Goal: Information Seeking & Learning: Find specific fact

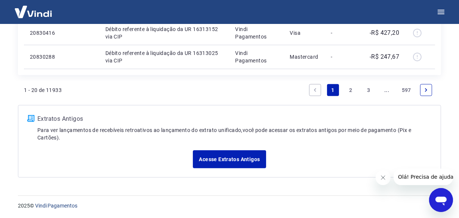
click at [387, 92] on link "..." at bounding box center [387, 90] width 12 height 12
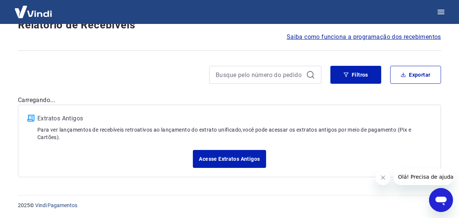
scroll to position [671, 0]
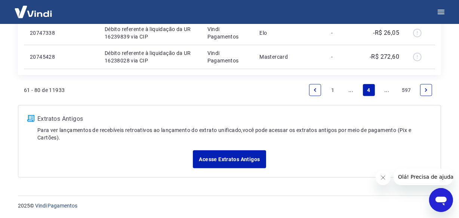
click at [387, 92] on link "..." at bounding box center [387, 90] width 12 height 12
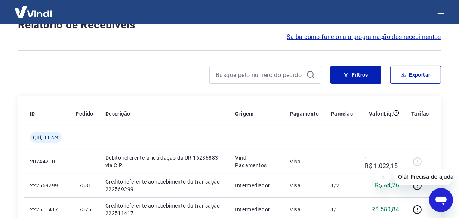
scroll to position [647, 0]
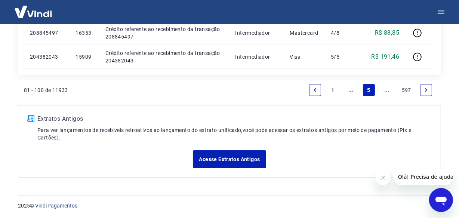
click at [387, 92] on link "..." at bounding box center [387, 90] width 12 height 12
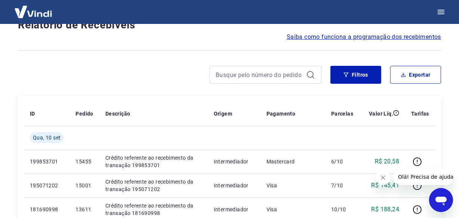
scroll to position [671, 0]
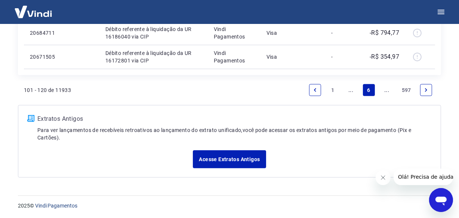
click at [387, 92] on link "..." at bounding box center [387, 90] width 12 height 12
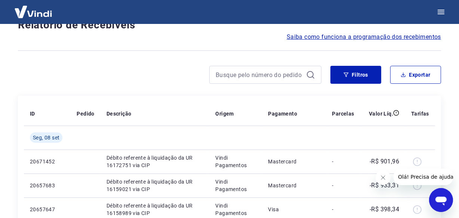
scroll to position [647, 0]
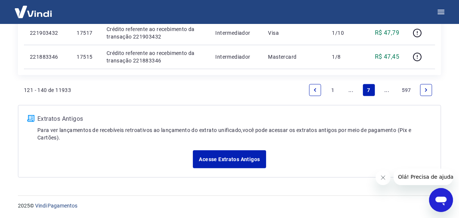
click at [387, 92] on link "..." at bounding box center [387, 90] width 12 height 12
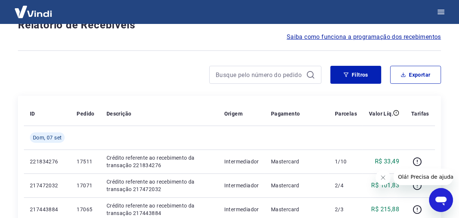
scroll to position [647, 0]
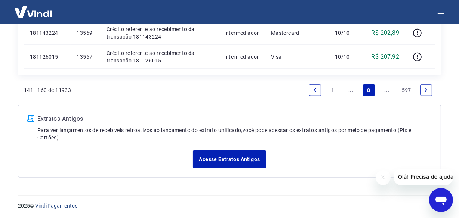
click at [387, 92] on link "..." at bounding box center [387, 90] width 12 height 12
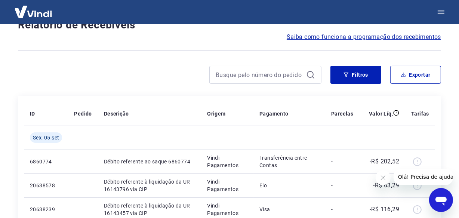
scroll to position [647, 0]
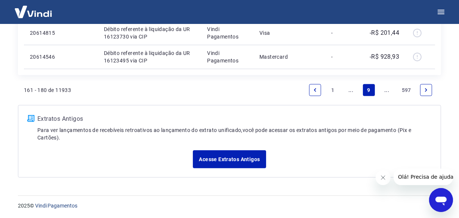
click at [387, 92] on link "..." at bounding box center [387, 90] width 12 height 12
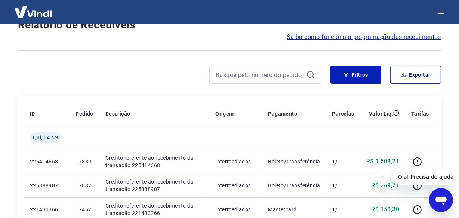
scroll to position [647, 0]
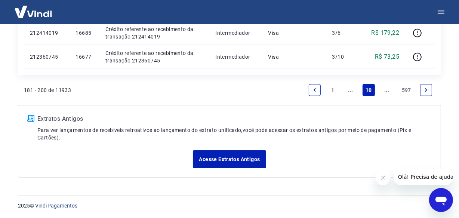
click at [387, 92] on link "..." at bounding box center [387, 90] width 12 height 12
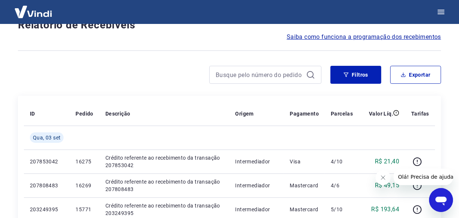
scroll to position [647, 0]
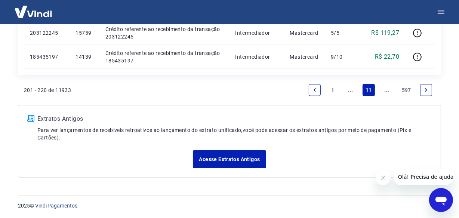
click at [387, 92] on link "..." at bounding box center [387, 90] width 12 height 12
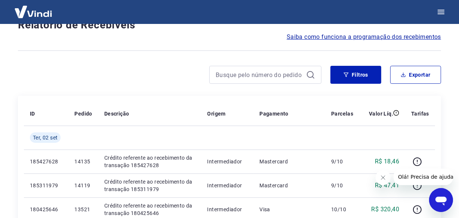
scroll to position [647, 0]
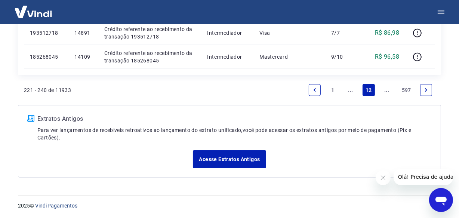
click at [387, 92] on link "..." at bounding box center [387, 90] width 12 height 12
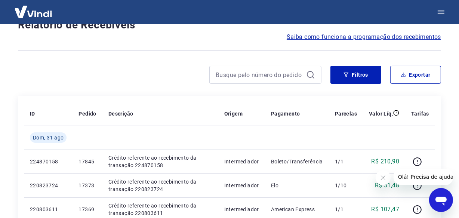
scroll to position [647, 0]
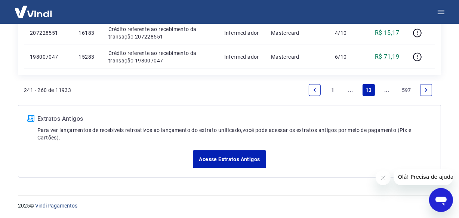
click at [387, 92] on link "..." at bounding box center [387, 90] width 12 height 12
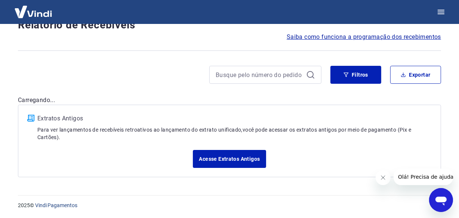
scroll to position [647, 0]
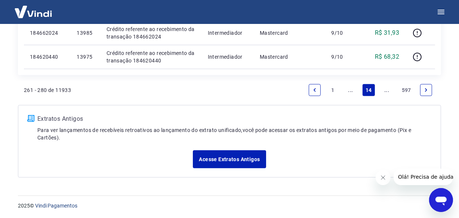
click at [387, 92] on link "..." at bounding box center [387, 90] width 12 height 12
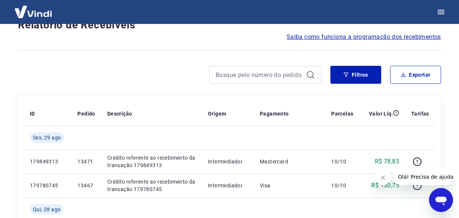
scroll to position [671, 0]
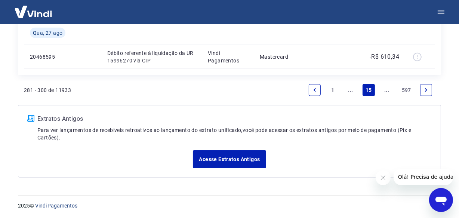
click at [387, 92] on link "..." at bounding box center [387, 90] width 12 height 12
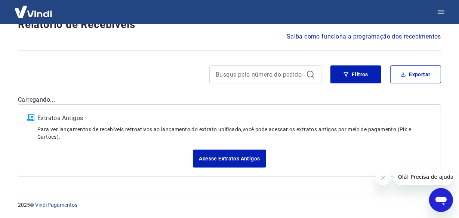
scroll to position [64, 0]
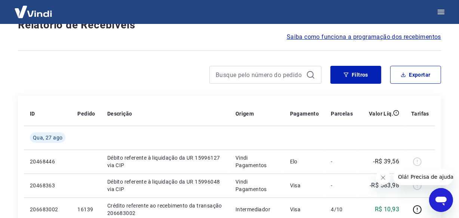
scroll to position [647, 0]
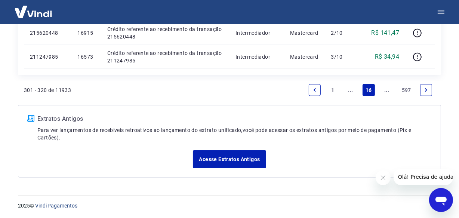
click at [387, 92] on link "..." at bounding box center [387, 90] width 12 height 12
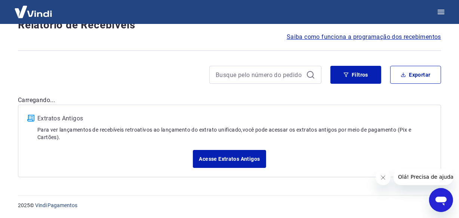
scroll to position [647, 0]
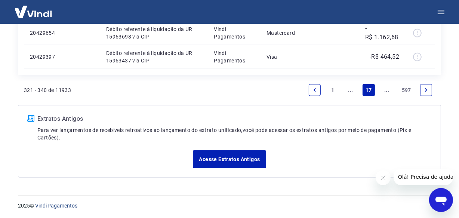
click at [387, 92] on link "..." at bounding box center [387, 90] width 12 height 12
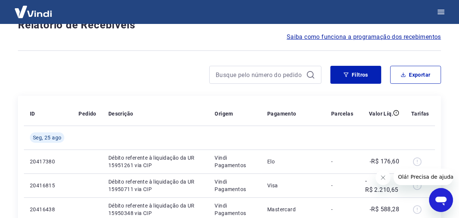
scroll to position [647, 0]
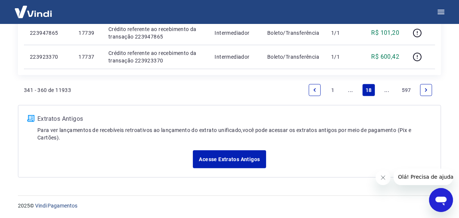
click at [387, 92] on link "..." at bounding box center [387, 90] width 12 height 12
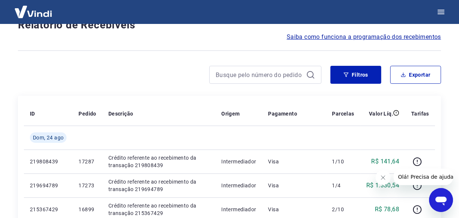
scroll to position [647, 0]
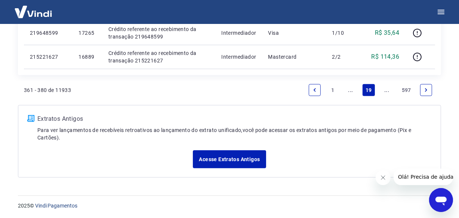
click at [387, 92] on link "..." at bounding box center [387, 90] width 12 height 12
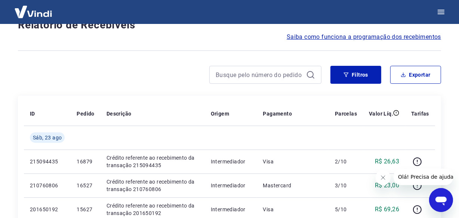
scroll to position [671, 0]
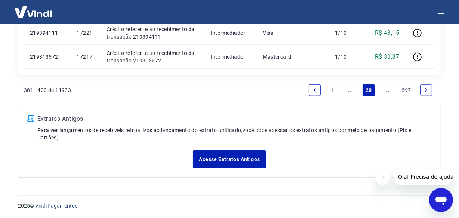
click at [387, 92] on link "..." at bounding box center [387, 90] width 12 height 12
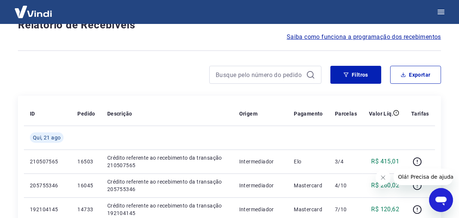
scroll to position [671, 0]
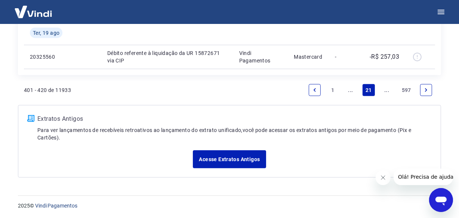
click at [387, 92] on link "..." at bounding box center [387, 90] width 12 height 12
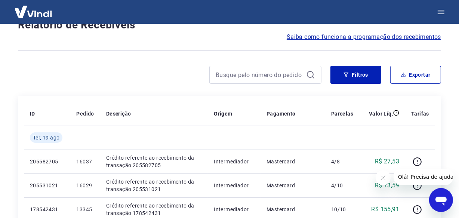
scroll to position [647, 0]
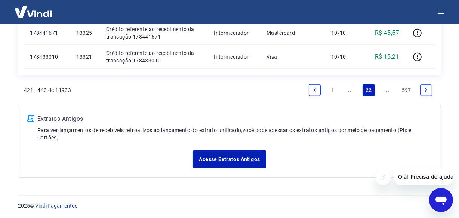
click at [387, 92] on link "..." at bounding box center [387, 90] width 12 height 12
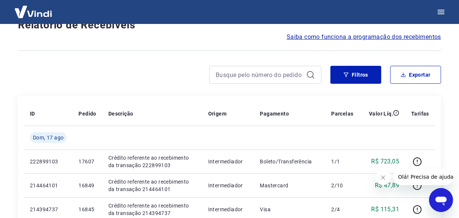
scroll to position [671, 0]
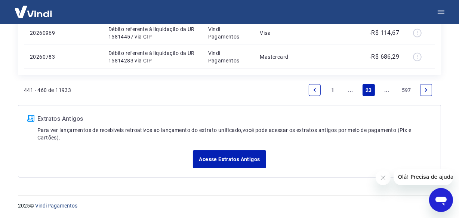
click at [387, 92] on link "..." at bounding box center [387, 90] width 12 height 12
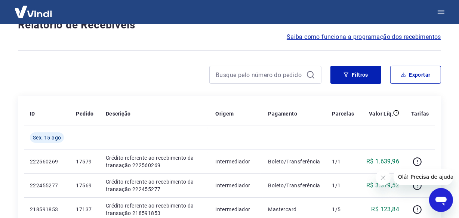
scroll to position [647, 0]
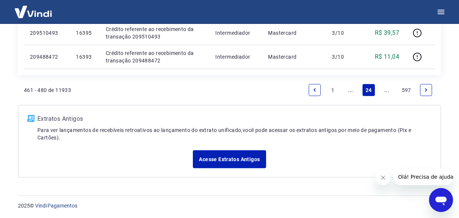
click at [387, 92] on link "..." at bounding box center [387, 90] width 12 height 12
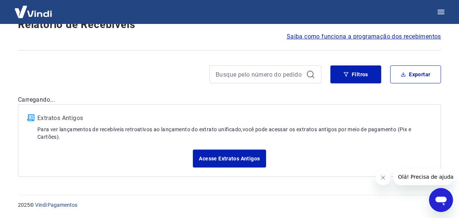
scroll to position [64, 0]
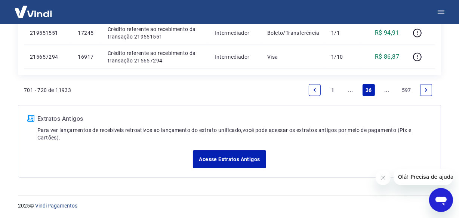
click at [387, 92] on link "..." at bounding box center [387, 90] width 12 height 12
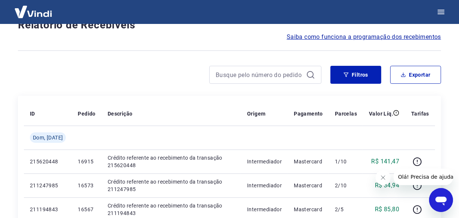
scroll to position [623, 0]
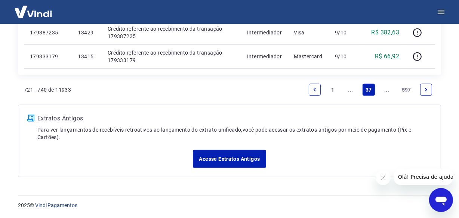
click at [387, 92] on link "..." at bounding box center [387, 90] width 12 height 12
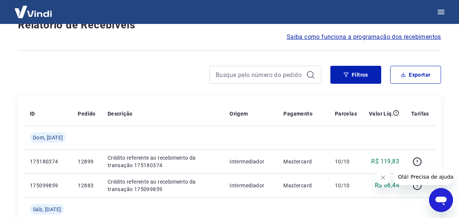
scroll to position [671, 0]
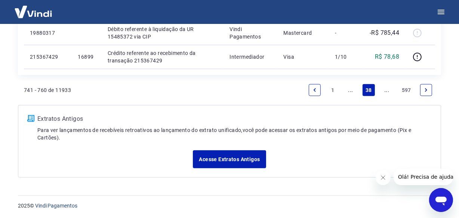
click at [387, 90] on link "..." at bounding box center [387, 90] width 12 height 12
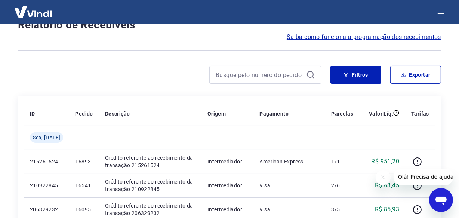
scroll to position [647, 0]
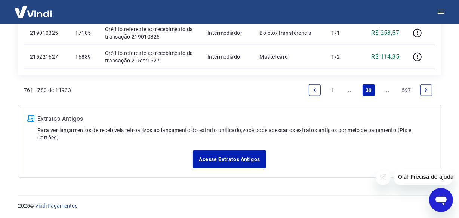
click at [387, 90] on link "..." at bounding box center [387, 90] width 12 height 12
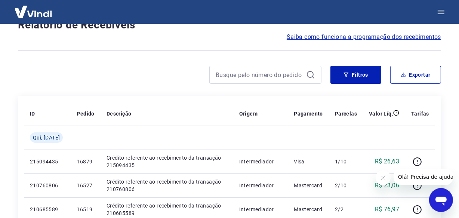
scroll to position [671, 0]
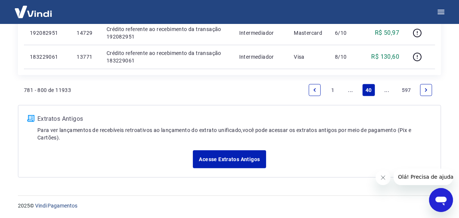
click at [387, 90] on link "..." at bounding box center [387, 90] width 12 height 12
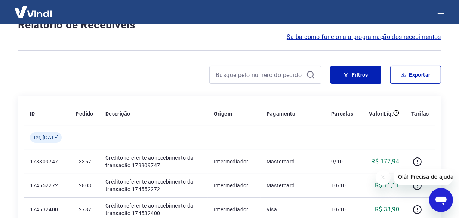
scroll to position [647, 0]
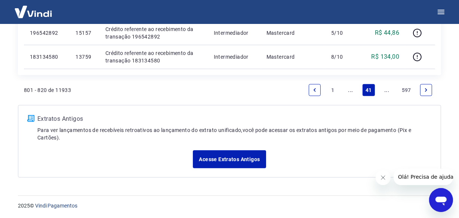
click at [387, 90] on link "..." at bounding box center [387, 90] width 12 height 12
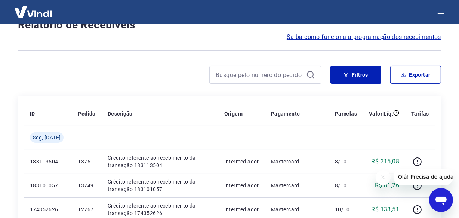
scroll to position [671, 0]
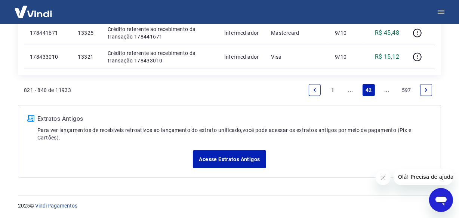
click at [387, 90] on link "..." at bounding box center [387, 90] width 12 height 12
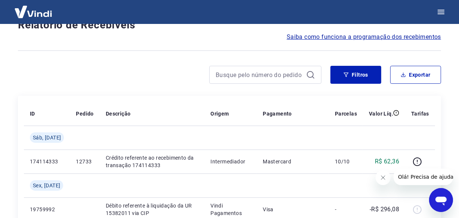
scroll to position [671, 0]
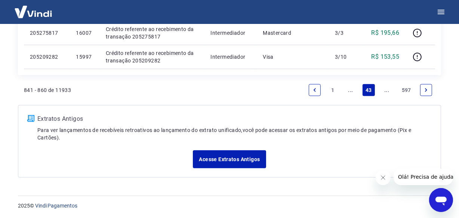
click at [387, 90] on link "..." at bounding box center [387, 90] width 12 height 12
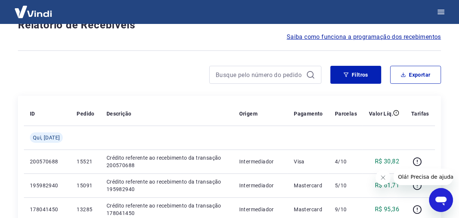
scroll to position [671, 0]
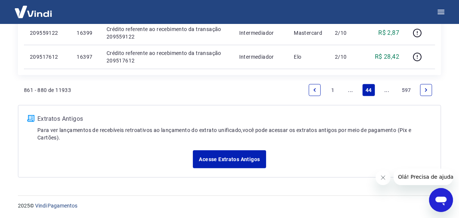
click at [387, 90] on link "..." at bounding box center [387, 90] width 12 height 12
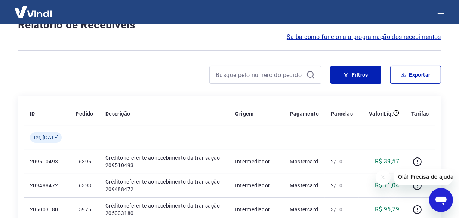
scroll to position [647, 0]
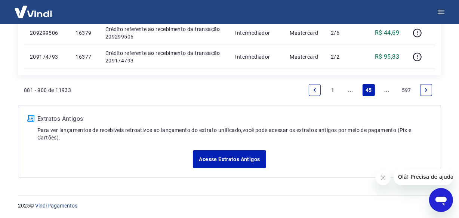
click at [387, 90] on link "..." at bounding box center [387, 90] width 12 height 12
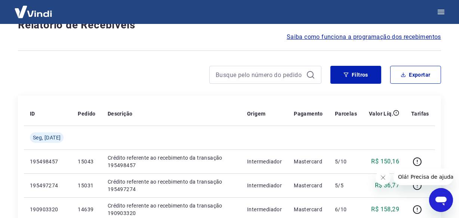
scroll to position [671, 0]
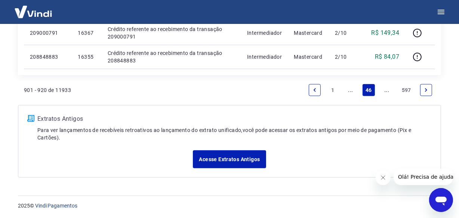
click at [387, 90] on link "..." at bounding box center [387, 90] width 12 height 12
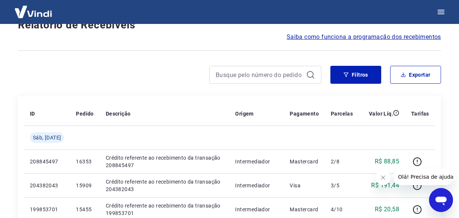
scroll to position [647, 0]
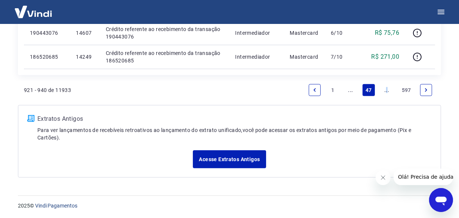
click at [386, 90] on link "..." at bounding box center [387, 90] width 12 height 12
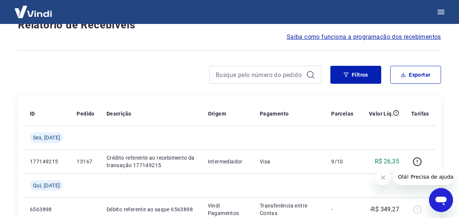
scroll to position [671, 0]
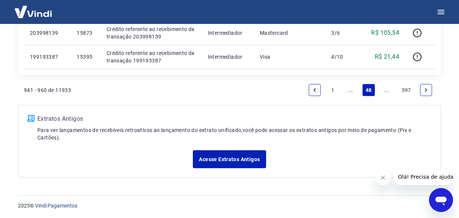
click at [386, 90] on link "..." at bounding box center [387, 90] width 12 height 12
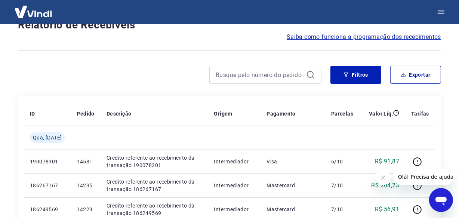
scroll to position [671, 0]
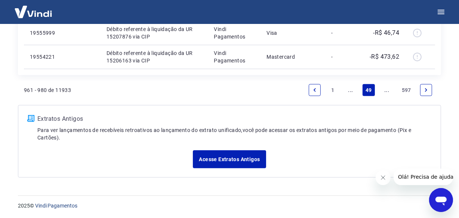
click at [386, 90] on link "..." at bounding box center [387, 90] width 12 height 12
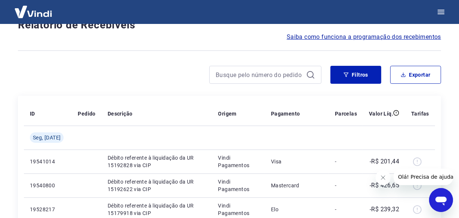
scroll to position [647, 0]
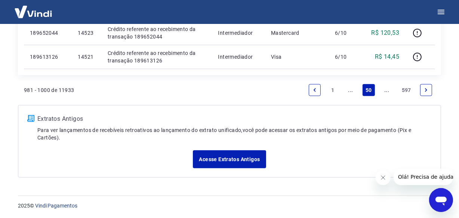
click at [386, 90] on link "..." at bounding box center [387, 90] width 12 height 12
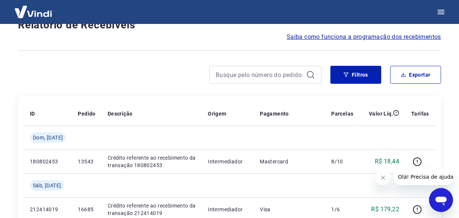
scroll to position [671, 0]
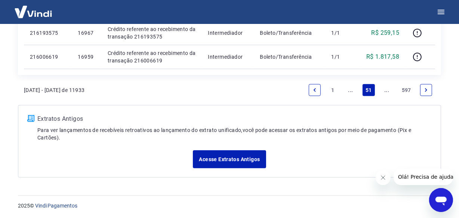
click at [385, 89] on link "..." at bounding box center [387, 90] width 12 height 12
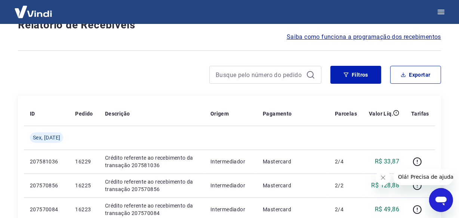
scroll to position [647, 0]
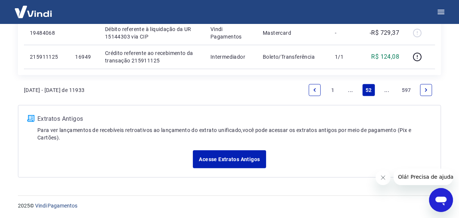
click at [385, 89] on link "..." at bounding box center [387, 90] width 12 height 12
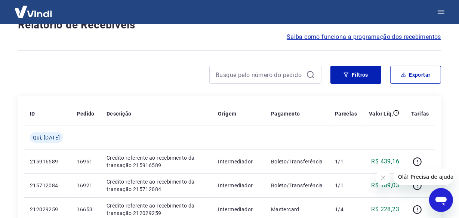
scroll to position [647, 0]
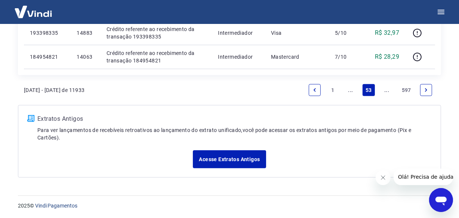
click at [387, 90] on link "..." at bounding box center [387, 90] width 12 height 12
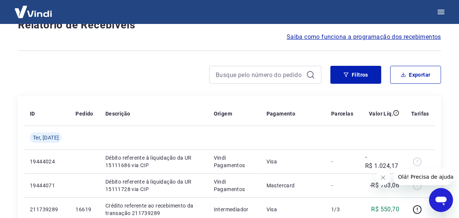
scroll to position [647, 0]
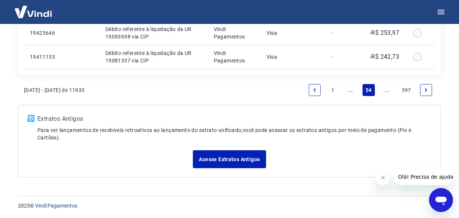
click at [388, 91] on link "..." at bounding box center [387, 90] width 12 height 12
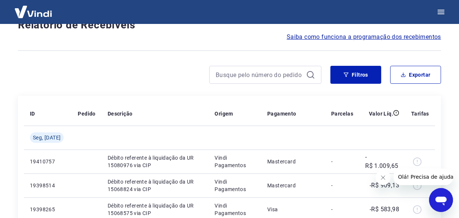
scroll to position [647, 0]
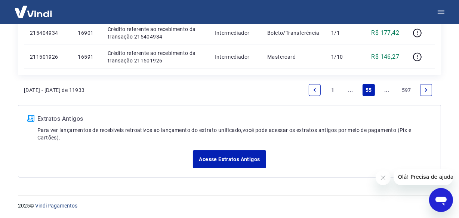
click at [388, 91] on link "..." at bounding box center [387, 90] width 12 height 12
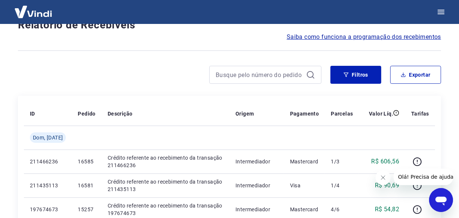
scroll to position [671, 0]
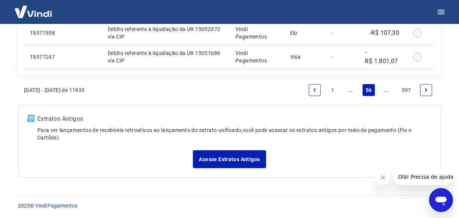
click at [388, 91] on link "..." at bounding box center [387, 90] width 12 height 12
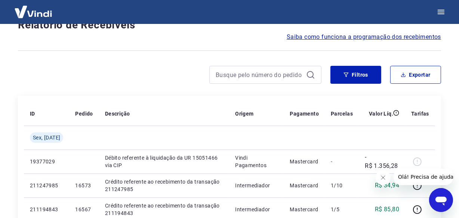
scroll to position [623, 0]
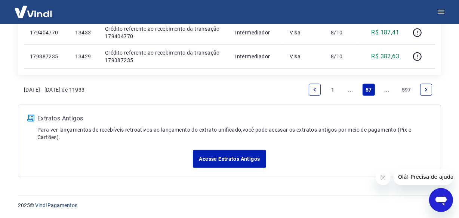
click at [388, 93] on link "..." at bounding box center [387, 90] width 12 height 12
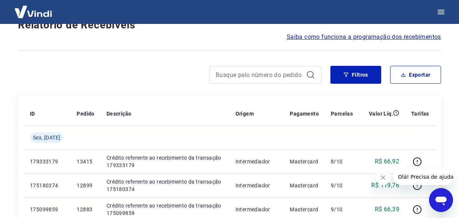
scroll to position [671, 0]
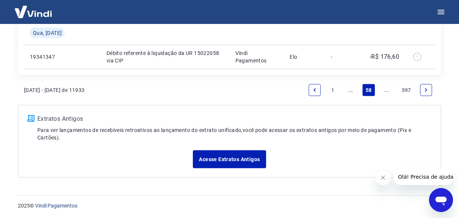
click at [387, 92] on link "..." at bounding box center [387, 90] width 12 height 12
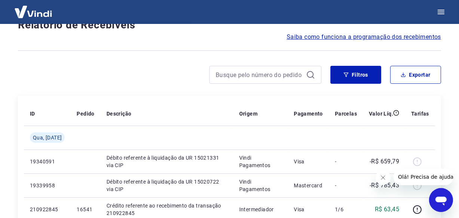
scroll to position [647, 0]
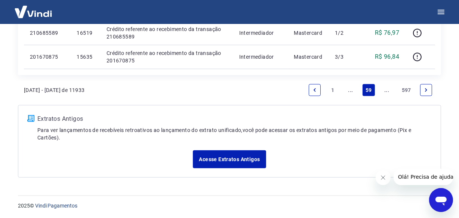
click at [385, 91] on link "..." at bounding box center [387, 90] width 12 height 12
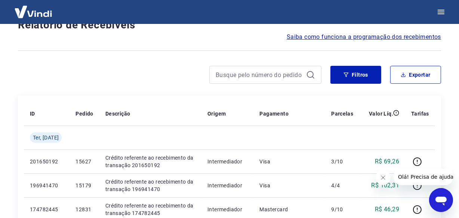
scroll to position [671, 0]
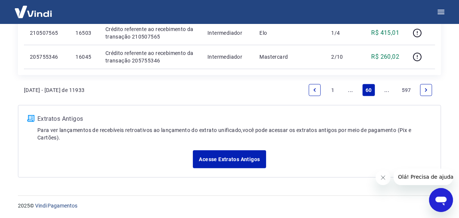
click at [385, 91] on link "..." at bounding box center [387, 90] width 12 height 12
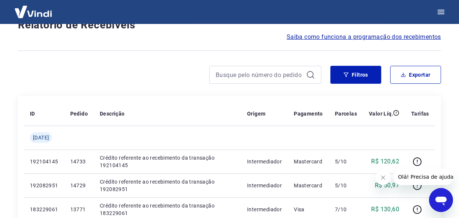
scroll to position [647, 0]
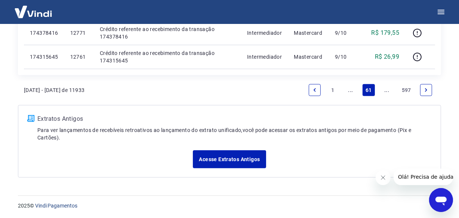
click at [385, 91] on link "..." at bounding box center [387, 90] width 12 height 12
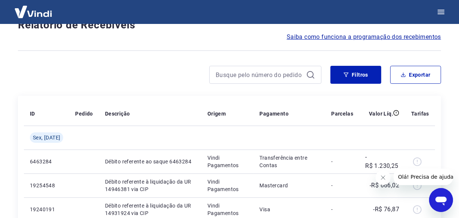
scroll to position [647, 0]
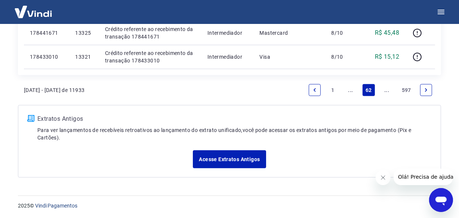
click at [385, 91] on link "..." at bounding box center [387, 90] width 12 height 12
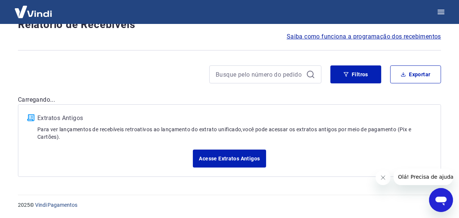
scroll to position [64, 0]
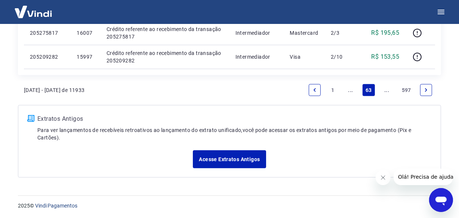
click at [385, 91] on link "..." at bounding box center [387, 90] width 12 height 12
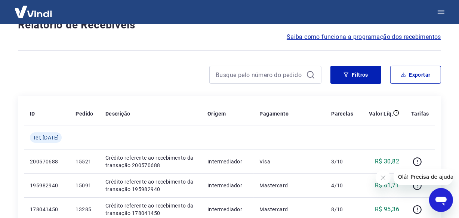
scroll to position [671, 0]
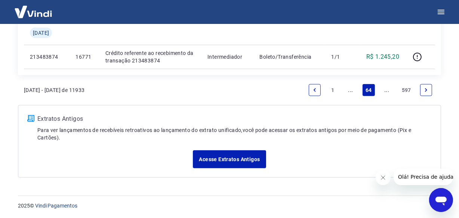
click at [385, 91] on link "..." at bounding box center [387, 90] width 12 height 12
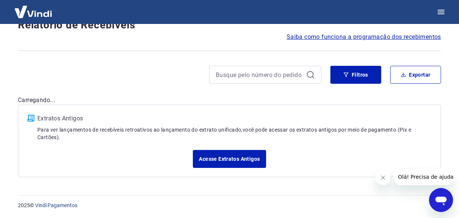
scroll to position [647, 0]
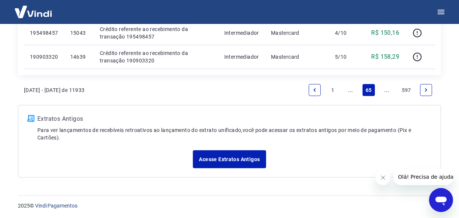
click at [386, 93] on link "..." at bounding box center [387, 90] width 12 height 12
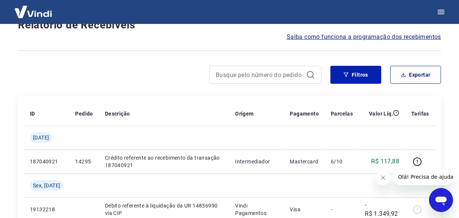
scroll to position [647, 0]
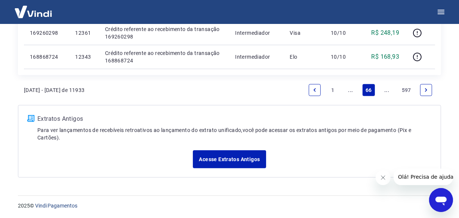
click at [386, 93] on link "..." at bounding box center [387, 90] width 12 height 12
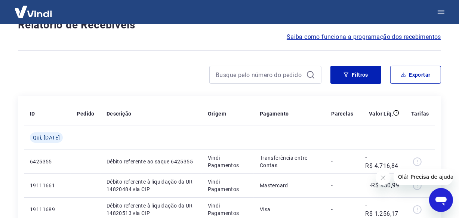
scroll to position [647, 0]
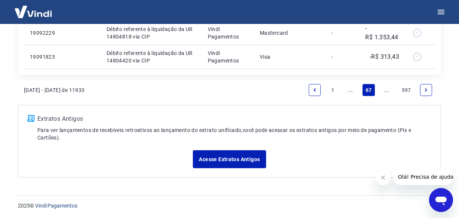
click at [386, 93] on link "..." at bounding box center [387, 90] width 12 height 12
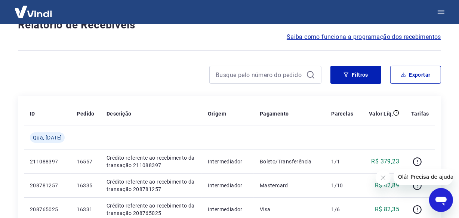
scroll to position [647, 0]
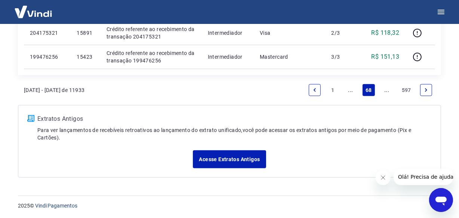
click at [386, 93] on link "..." at bounding box center [387, 90] width 12 height 12
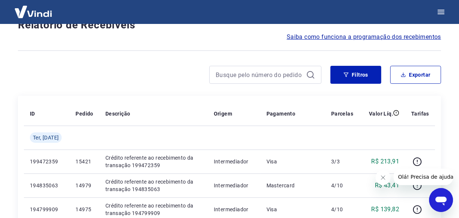
scroll to position [647, 0]
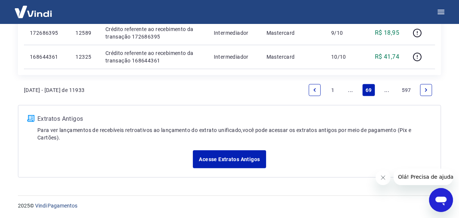
click at [386, 93] on link "..." at bounding box center [387, 90] width 12 height 12
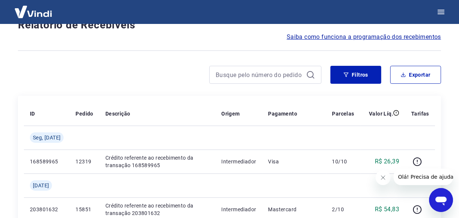
scroll to position [671, 0]
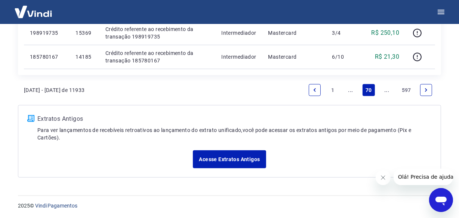
click at [386, 93] on link "..." at bounding box center [387, 90] width 12 height 12
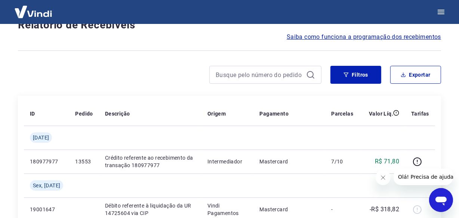
scroll to position [671, 0]
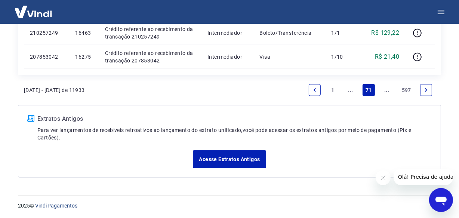
click at [386, 93] on link "..." at bounding box center [387, 90] width 12 height 12
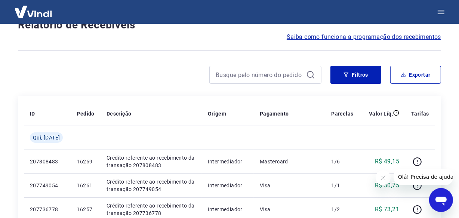
scroll to position [647, 0]
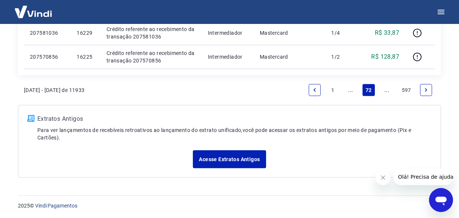
click at [386, 93] on link "..." at bounding box center [387, 90] width 12 height 12
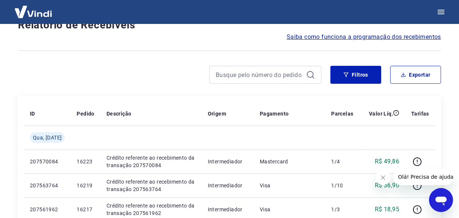
scroll to position [647, 0]
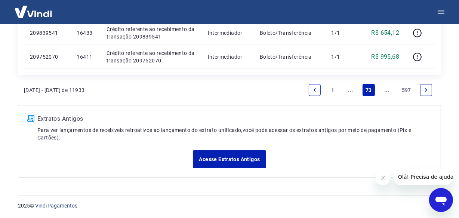
click at [386, 93] on link "..." at bounding box center [387, 90] width 12 height 12
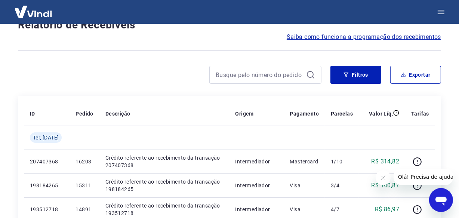
scroll to position [647, 0]
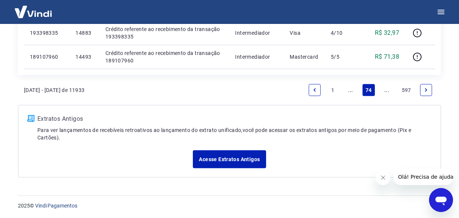
click at [382, 87] on link "..." at bounding box center [387, 90] width 12 height 12
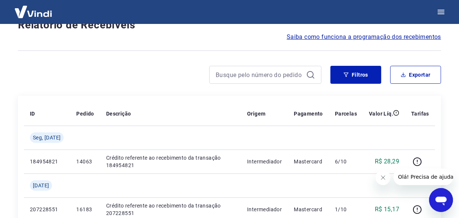
scroll to position [671, 0]
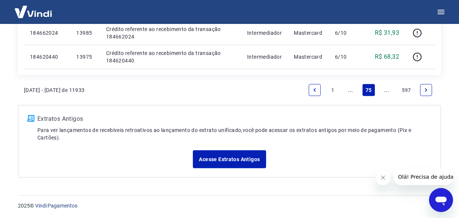
click at [385, 89] on link "..." at bounding box center [387, 90] width 12 height 12
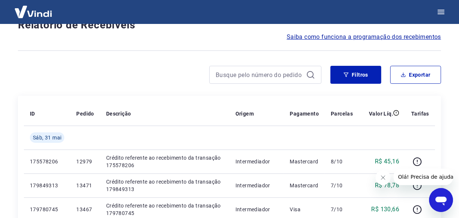
scroll to position [671, 0]
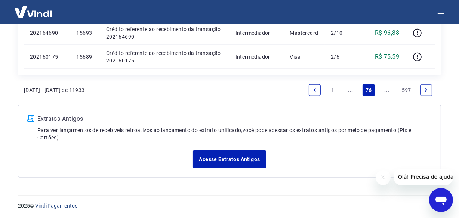
click at [384, 93] on link "..." at bounding box center [387, 90] width 12 height 12
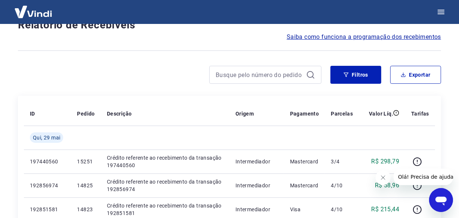
scroll to position [647, 0]
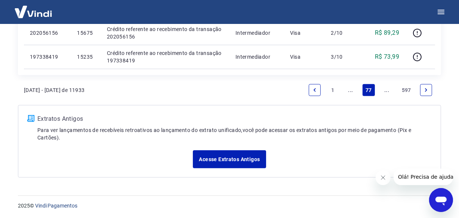
click at [385, 91] on link "..." at bounding box center [387, 90] width 12 height 12
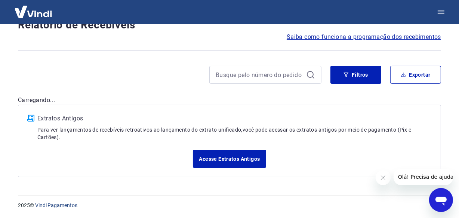
scroll to position [647, 0]
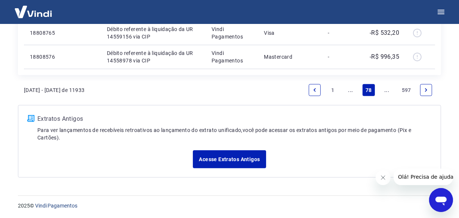
click at [385, 91] on link "..." at bounding box center [387, 90] width 12 height 12
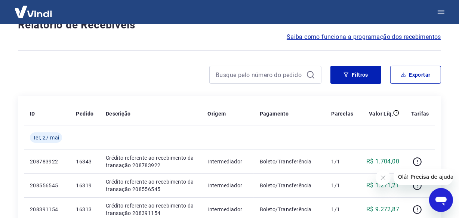
scroll to position [647, 0]
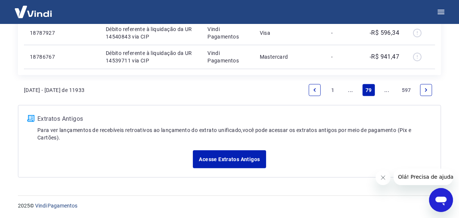
click at [386, 91] on link "..." at bounding box center [387, 90] width 12 height 12
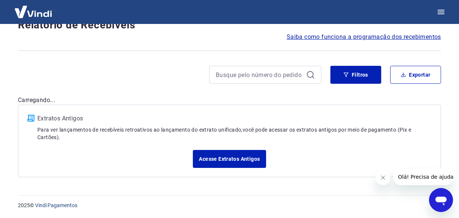
scroll to position [647, 0]
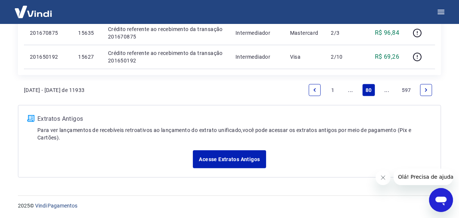
click at [386, 91] on link "..." at bounding box center [387, 90] width 12 height 12
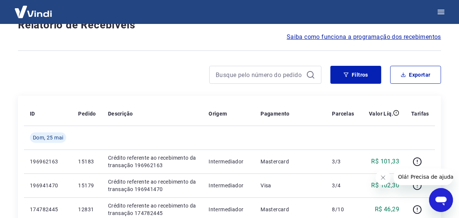
scroll to position [671, 0]
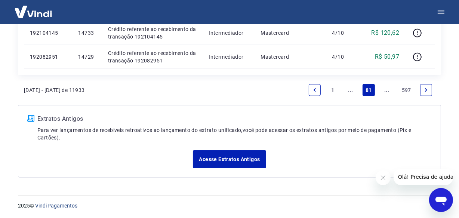
click at [387, 93] on link "..." at bounding box center [387, 90] width 12 height 12
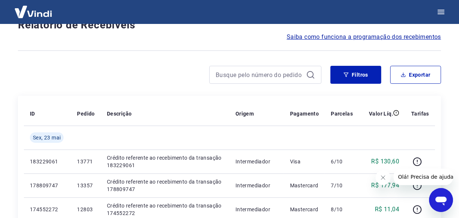
scroll to position [671, 0]
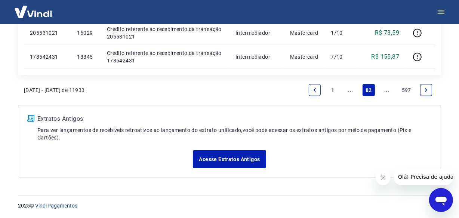
click at [387, 93] on link "..." at bounding box center [387, 90] width 12 height 12
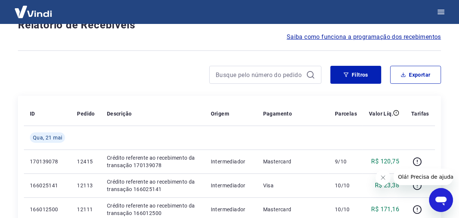
scroll to position [647, 0]
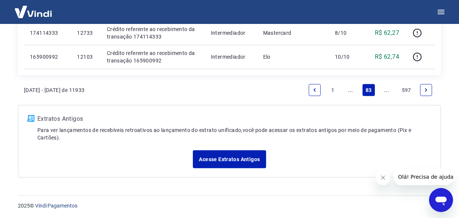
click at [385, 93] on link "..." at bounding box center [387, 90] width 12 height 12
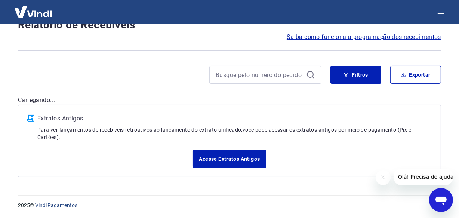
scroll to position [671, 0]
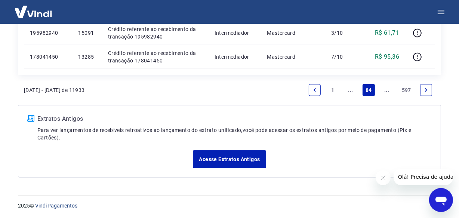
click at [385, 93] on link "..." at bounding box center [387, 90] width 12 height 12
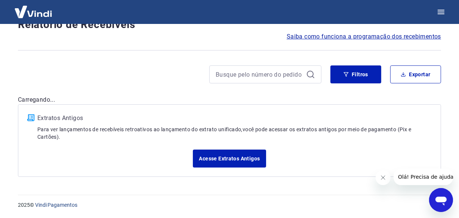
scroll to position [64, 0]
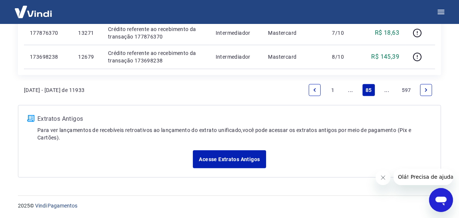
click at [386, 93] on link "..." at bounding box center [387, 90] width 12 height 12
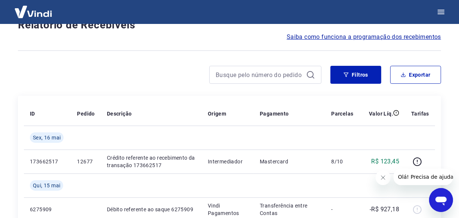
scroll to position [671, 0]
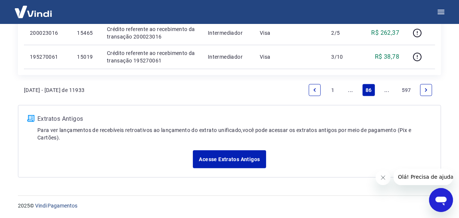
click at [386, 92] on link "..." at bounding box center [387, 90] width 12 height 12
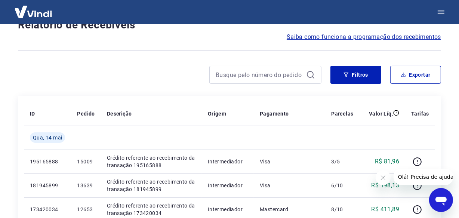
scroll to position [647, 0]
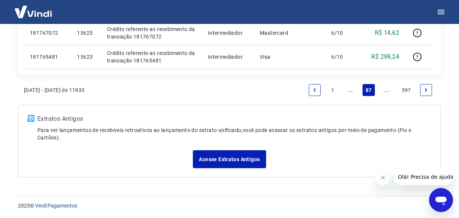
click at [386, 92] on link "..." at bounding box center [387, 90] width 12 height 12
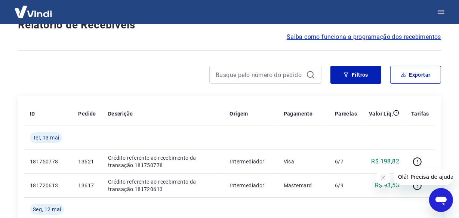
scroll to position [671, 0]
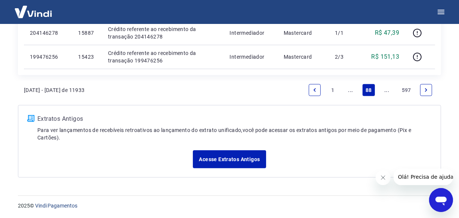
click at [386, 92] on link "..." at bounding box center [387, 90] width 12 height 12
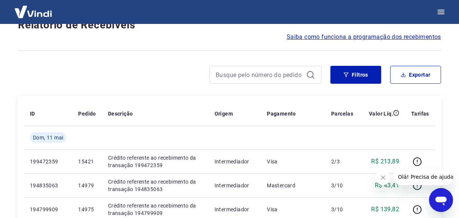
scroll to position [671, 0]
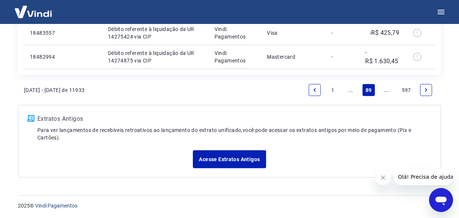
click at [386, 92] on link "..." at bounding box center [387, 90] width 12 height 12
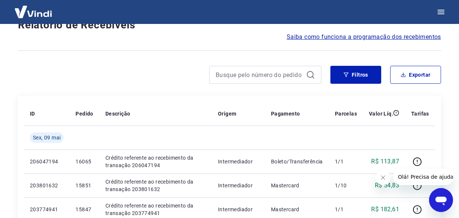
scroll to position [647, 0]
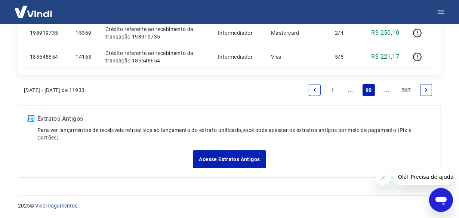
click at [386, 92] on link "..." at bounding box center [387, 90] width 12 height 12
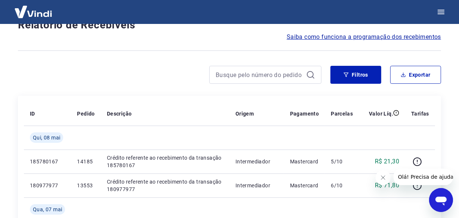
scroll to position [671, 0]
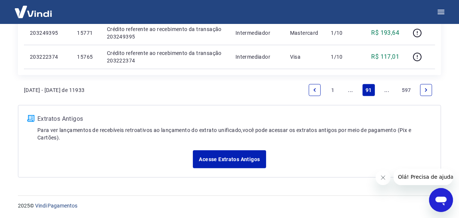
click at [386, 92] on link "..." at bounding box center [387, 90] width 12 height 12
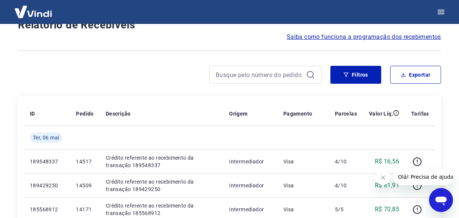
scroll to position [647, 0]
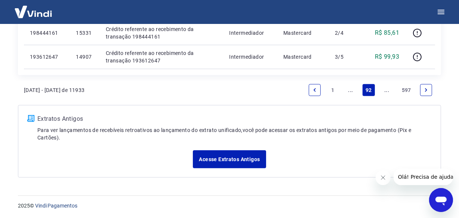
click at [386, 92] on link "..." at bounding box center [387, 90] width 12 height 12
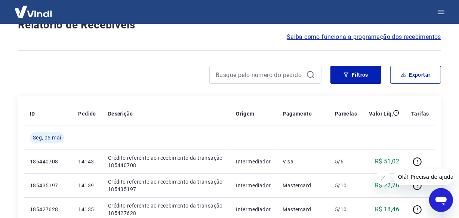
scroll to position [671, 0]
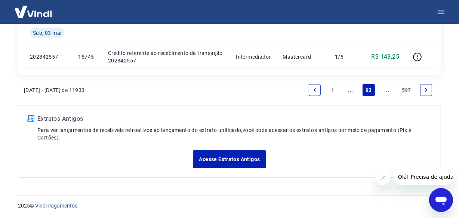
click at [386, 92] on link "..." at bounding box center [387, 90] width 12 height 12
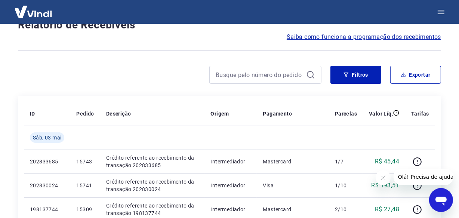
scroll to position [647, 0]
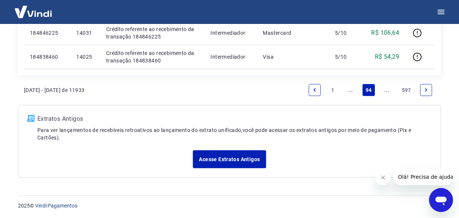
click at [386, 92] on link "..." at bounding box center [387, 90] width 12 height 12
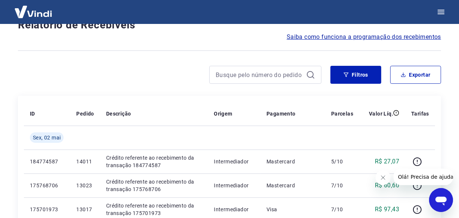
scroll to position [671, 0]
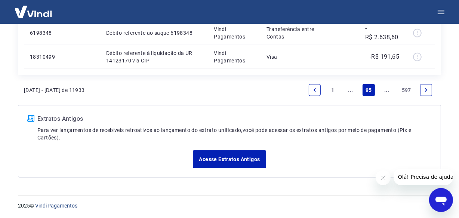
click at [386, 92] on link "..." at bounding box center [387, 90] width 12 height 12
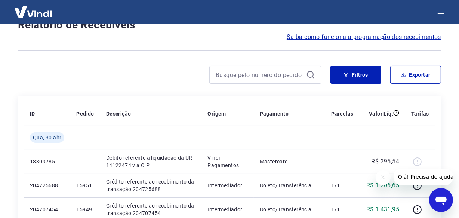
scroll to position [647, 0]
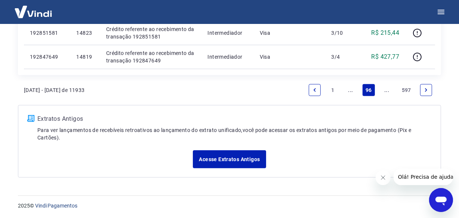
click at [386, 92] on link "..." at bounding box center [387, 90] width 12 height 12
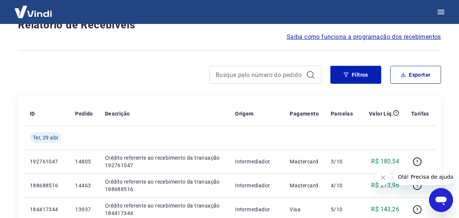
scroll to position [647, 0]
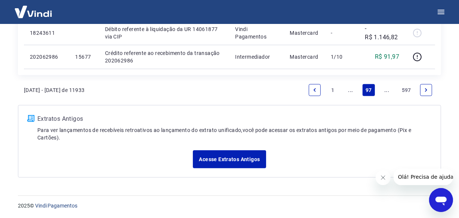
click at [386, 92] on link "..." at bounding box center [387, 90] width 12 height 12
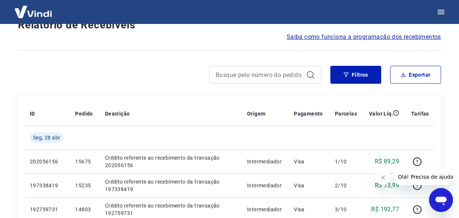
scroll to position [623, 0]
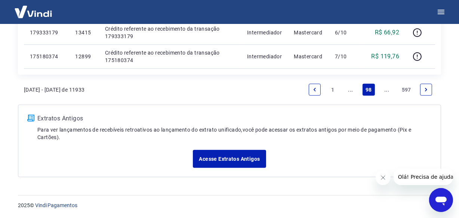
click at [386, 92] on link "..." at bounding box center [387, 90] width 12 height 12
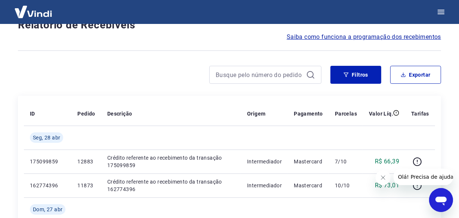
scroll to position [671, 0]
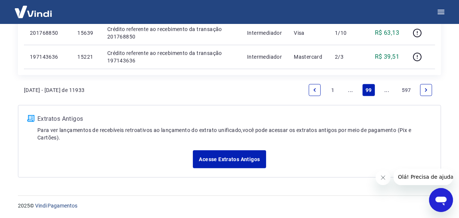
click at [386, 92] on link "..." at bounding box center [387, 90] width 12 height 12
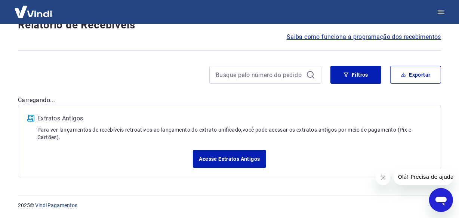
scroll to position [647, 0]
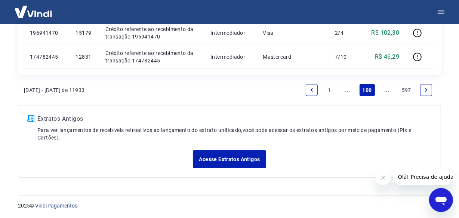
click at [386, 92] on link "..." at bounding box center [387, 90] width 12 height 12
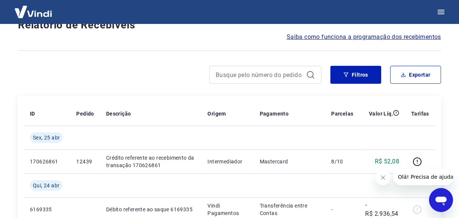
scroll to position [671, 0]
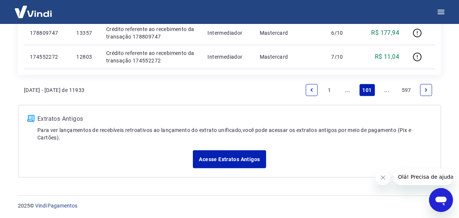
click at [387, 92] on link "..." at bounding box center [387, 90] width 12 height 12
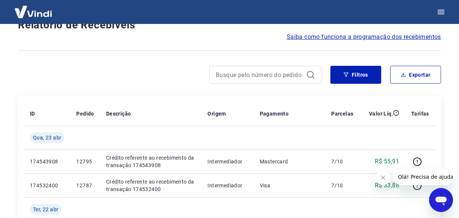
scroll to position [647, 0]
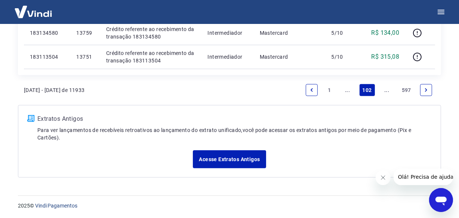
click at [387, 92] on link "..." at bounding box center [387, 90] width 12 height 12
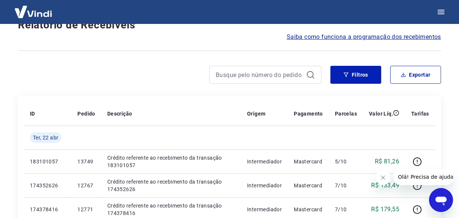
scroll to position [671, 0]
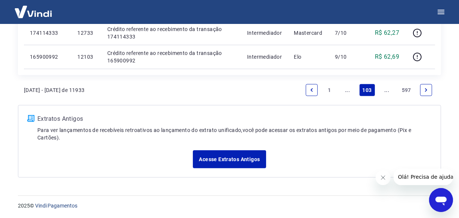
click at [387, 92] on link "..." at bounding box center [387, 90] width 12 height 12
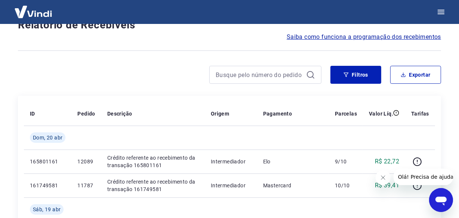
scroll to position [695, 0]
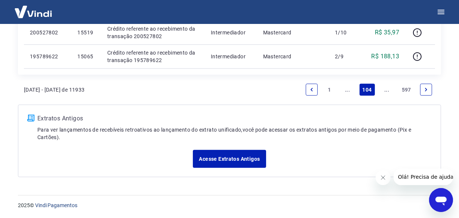
click at [387, 92] on link "..." at bounding box center [387, 90] width 12 height 12
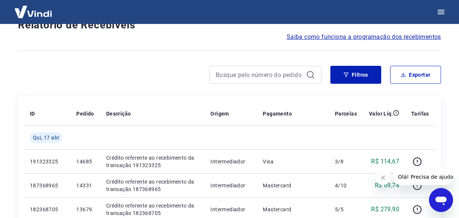
scroll to position [671, 0]
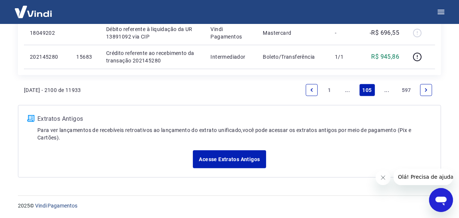
click at [387, 92] on link "..." at bounding box center [387, 90] width 12 height 12
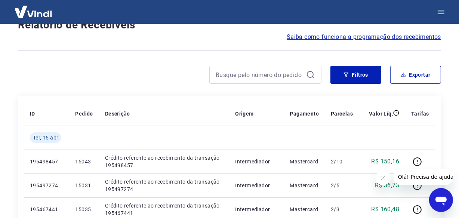
scroll to position [647, 0]
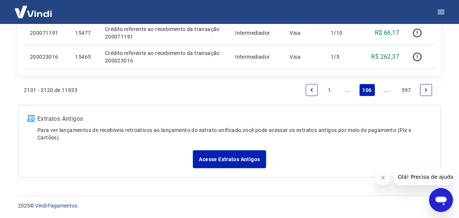
click at [388, 91] on link "..." at bounding box center [387, 90] width 12 height 12
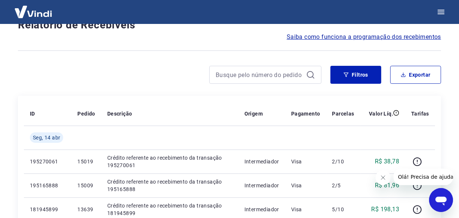
scroll to position [671, 0]
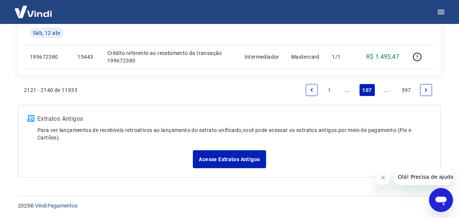
click at [388, 91] on link "..." at bounding box center [387, 90] width 12 height 12
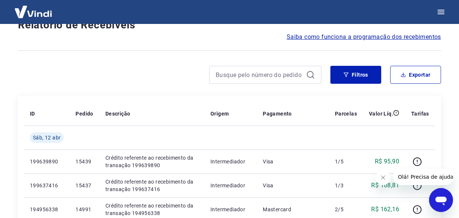
scroll to position [647, 0]
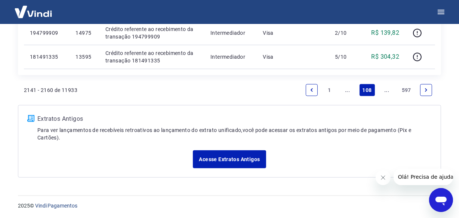
click at [388, 91] on link "..." at bounding box center [387, 90] width 12 height 12
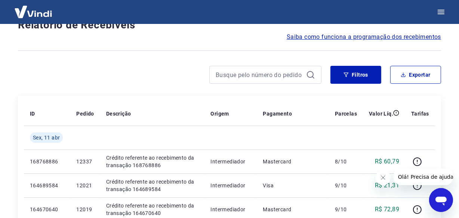
scroll to position [671, 0]
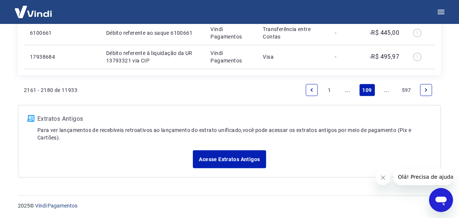
click at [388, 91] on link "..." at bounding box center [387, 90] width 12 height 12
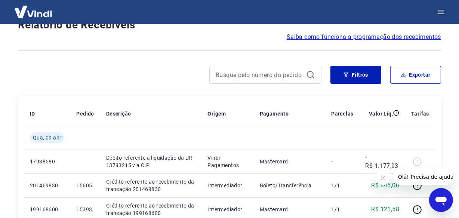
scroll to position [647, 0]
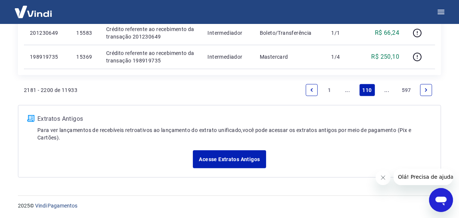
click at [388, 91] on link "..." at bounding box center [387, 90] width 12 height 12
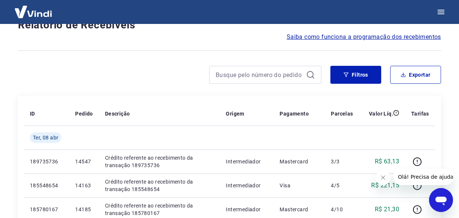
scroll to position [647, 0]
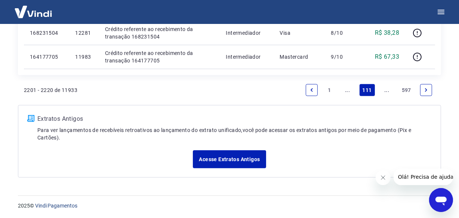
click at [385, 91] on link "..." at bounding box center [387, 90] width 12 height 12
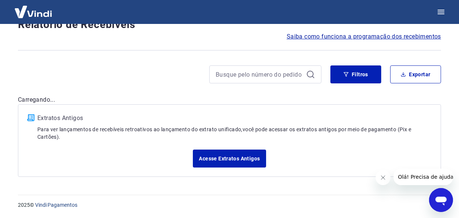
scroll to position [64, 0]
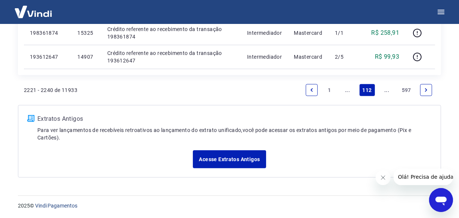
scroll to position [671, 0]
click at [387, 93] on link "..." at bounding box center [387, 90] width 12 height 12
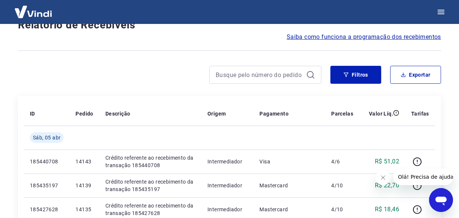
scroll to position [647, 0]
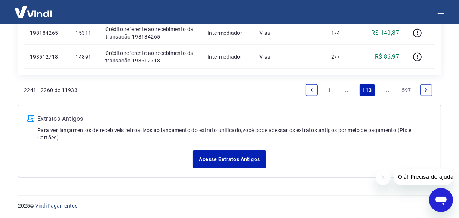
click at [387, 93] on link "..." at bounding box center [387, 90] width 12 height 12
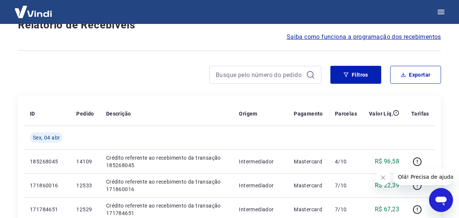
scroll to position [671, 0]
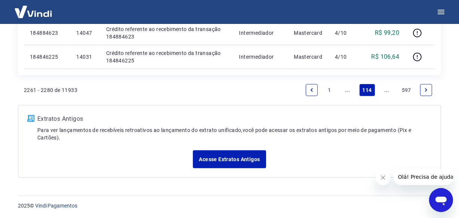
click at [387, 93] on link "..." at bounding box center [387, 90] width 12 height 12
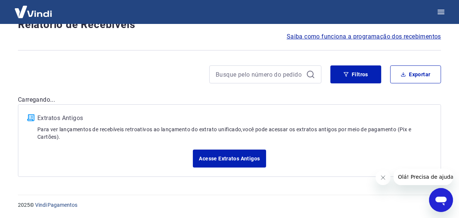
click at [386, 90] on div "Após o envio das liquidações aparecerem no Relatório de Recebíveis, elas podem …" at bounding box center [229, 73] width 441 height 226
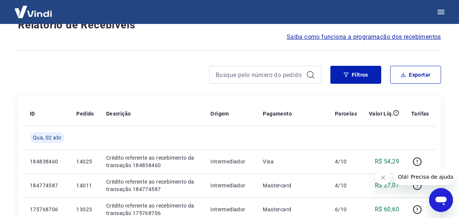
scroll to position [647, 0]
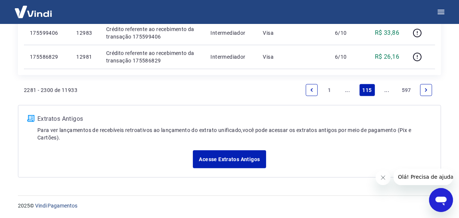
click at [386, 90] on link "..." at bounding box center [387, 90] width 12 height 12
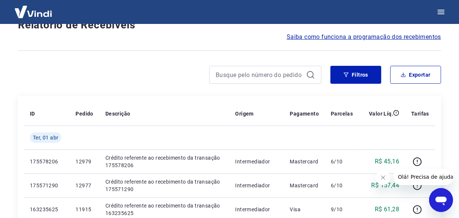
scroll to position [647, 0]
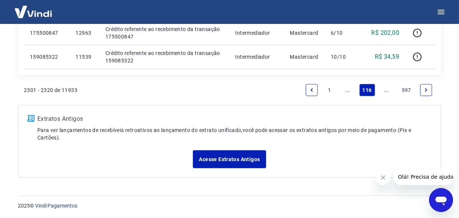
click at [386, 90] on link "..." at bounding box center [387, 90] width 12 height 12
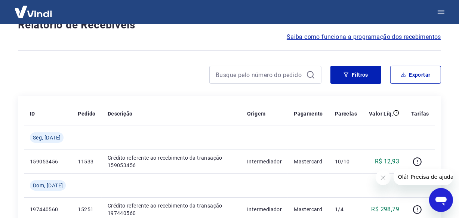
scroll to position [671, 0]
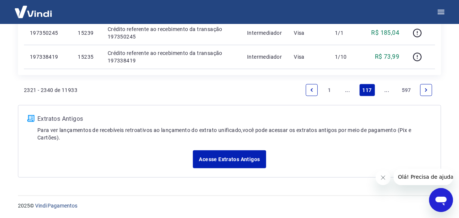
click at [386, 90] on link "..." at bounding box center [387, 90] width 12 height 12
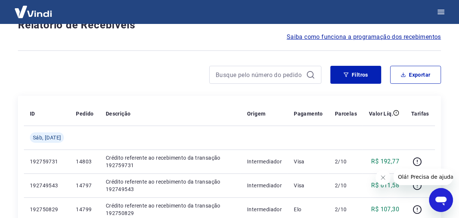
scroll to position [623, 0]
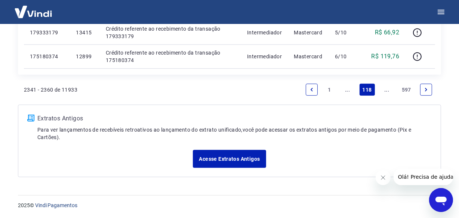
click at [386, 91] on link "..." at bounding box center [387, 90] width 12 height 12
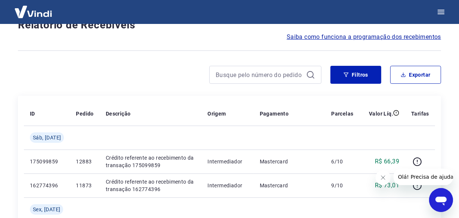
scroll to position [647, 0]
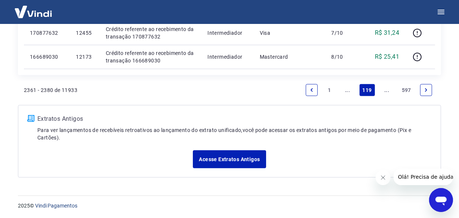
click at [386, 91] on link "..." at bounding box center [387, 90] width 12 height 12
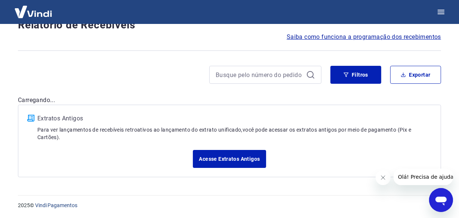
scroll to position [647, 0]
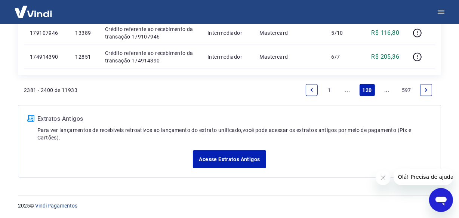
click at [386, 91] on link "..." at bounding box center [387, 90] width 12 height 12
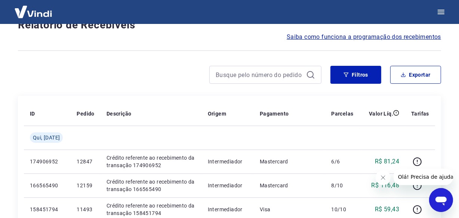
scroll to position [671, 0]
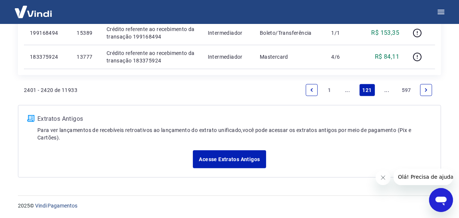
click at [386, 91] on link "..." at bounding box center [387, 90] width 12 height 12
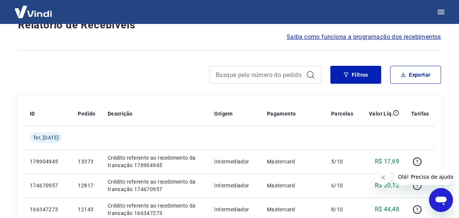
scroll to position [671, 0]
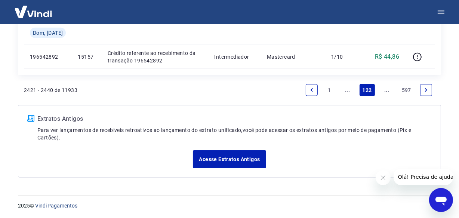
click at [386, 91] on link "..." at bounding box center [387, 90] width 12 height 12
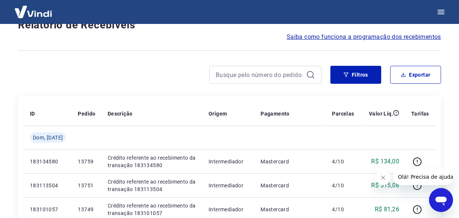
scroll to position [671, 0]
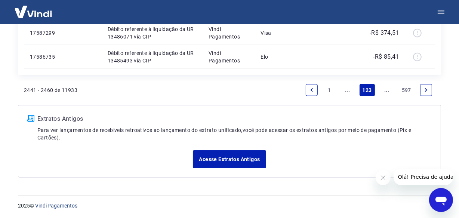
click at [386, 91] on link "..." at bounding box center [387, 90] width 12 height 12
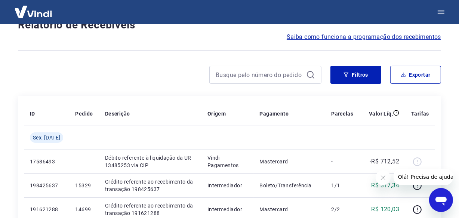
scroll to position [647, 0]
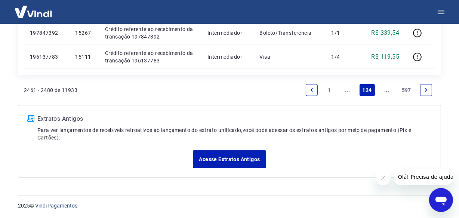
click at [386, 91] on link "..." at bounding box center [387, 90] width 12 height 12
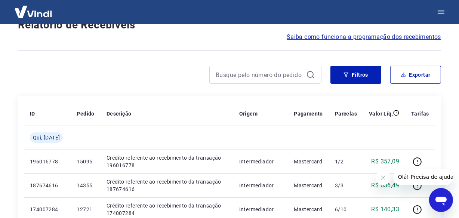
scroll to position [671, 0]
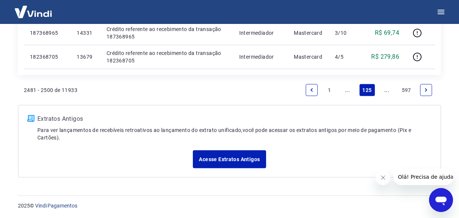
click at [386, 91] on link "..." at bounding box center [387, 90] width 12 height 12
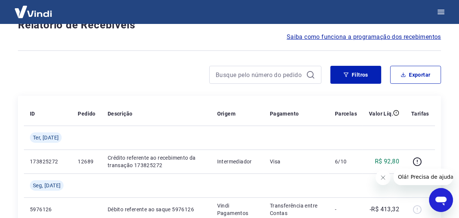
scroll to position [671, 0]
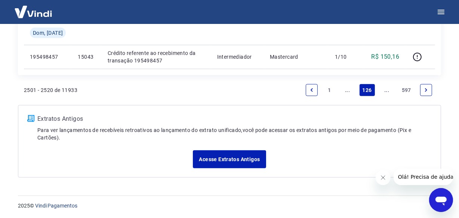
click at [386, 91] on link "..." at bounding box center [387, 90] width 12 height 12
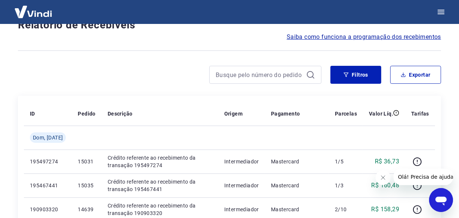
scroll to position [647, 0]
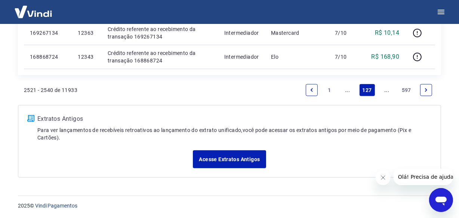
click at [386, 91] on link "..." at bounding box center [387, 90] width 12 height 12
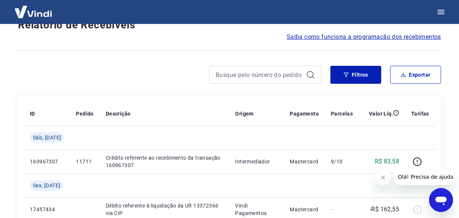
scroll to position [671, 0]
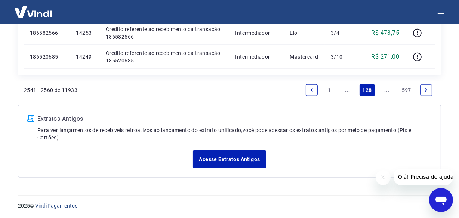
click at [386, 91] on link "..." at bounding box center [387, 90] width 12 height 12
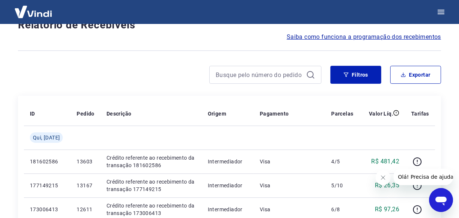
scroll to position [647, 0]
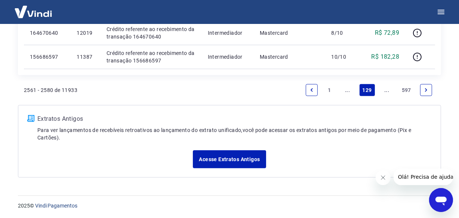
click at [386, 91] on link "..." at bounding box center [387, 90] width 12 height 12
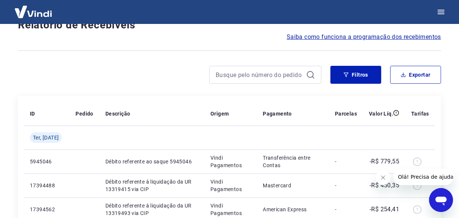
scroll to position [647, 0]
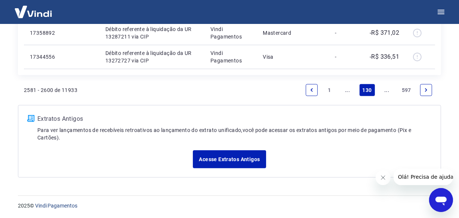
click at [386, 91] on link "..." at bounding box center [387, 90] width 12 height 12
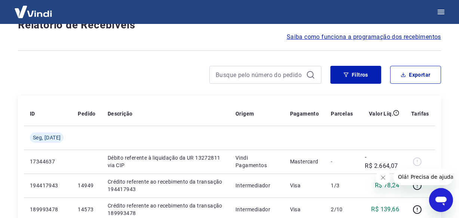
scroll to position [647, 0]
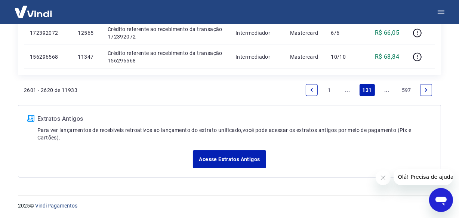
click at [386, 91] on link "..." at bounding box center [387, 90] width 12 height 12
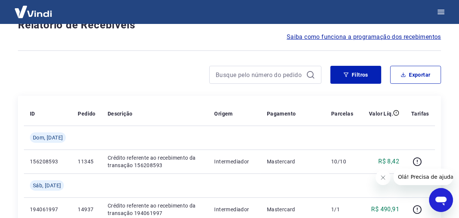
scroll to position [671, 0]
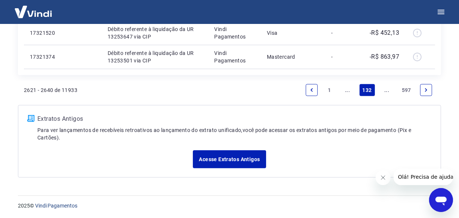
click at [386, 91] on link "..." at bounding box center [387, 90] width 12 height 12
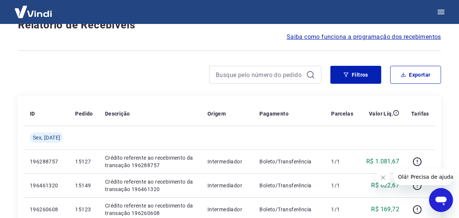
scroll to position [647, 0]
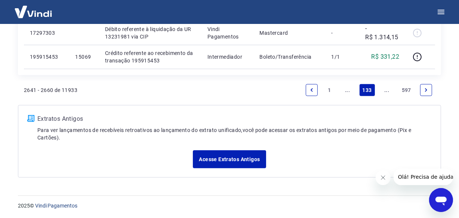
click at [386, 91] on link "..." at bounding box center [387, 90] width 12 height 12
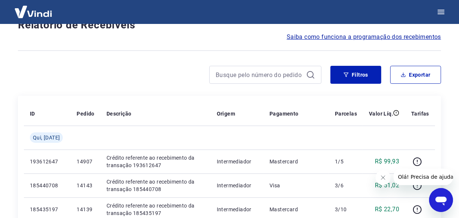
scroll to position [647, 0]
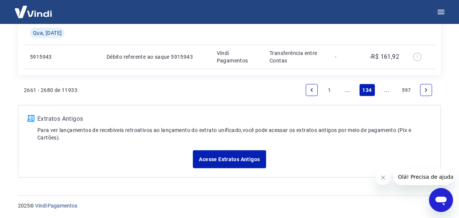
click at [384, 92] on link "..." at bounding box center [387, 90] width 12 height 12
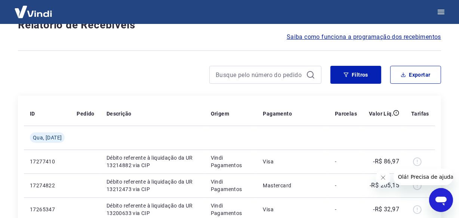
scroll to position [647, 0]
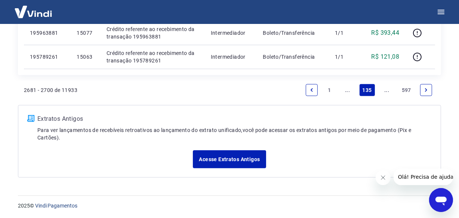
click at [384, 92] on link "..." at bounding box center [387, 90] width 12 height 12
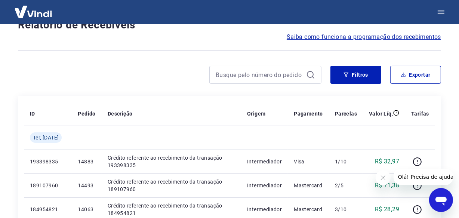
scroll to position [671, 0]
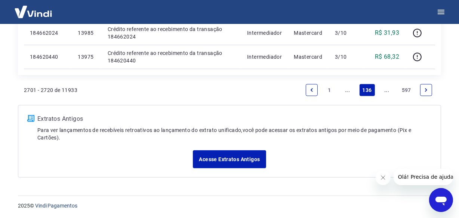
click at [384, 92] on link "..." at bounding box center [387, 90] width 12 height 12
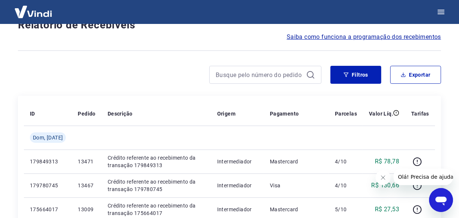
scroll to position [671, 0]
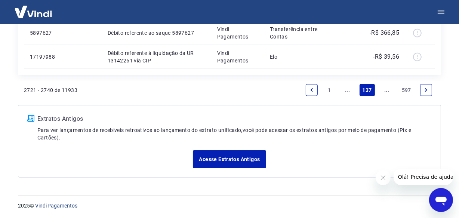
click at [384, 92] on link "..." at bounding box center [387, 90] width 12 height 12
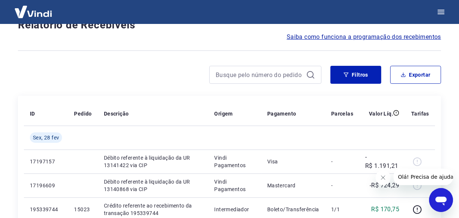
scroll to position [623, 0]
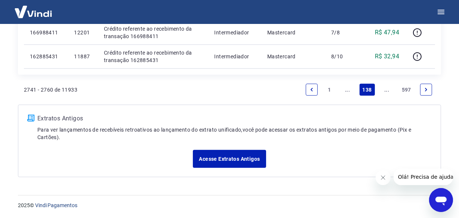
click at [386, 89] on link "..." at bounding box center [387, 90] width 12 height 12
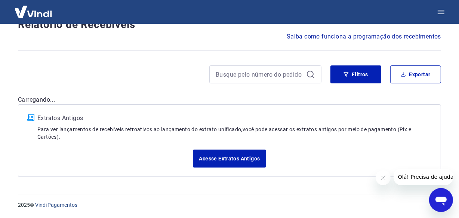
click at [387, 91] on div "Após o envio das liquidações aparecerem no Relatório de Recebíveis, elas podem …" at bounding box center [229, 73] width 441 height 226
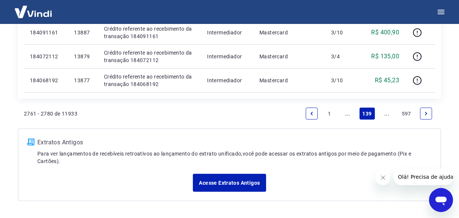
scroll to position [647, 0]
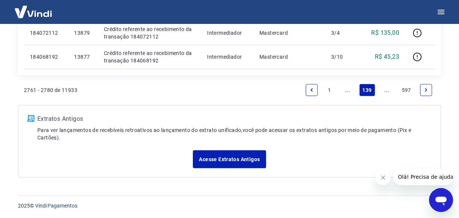
click at [387, 91] on link "..." at bounding box center [387, 90] width 12 height 12
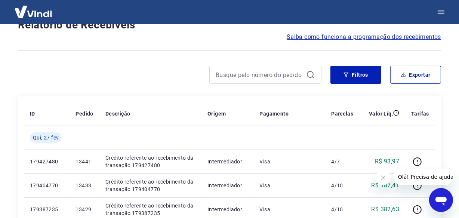
scroll to position [647, 0]
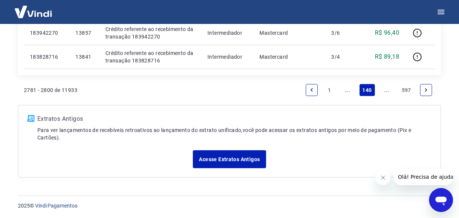
click at [384, 91] on link "..." at bounding box center [387, 90] width 12 height 12
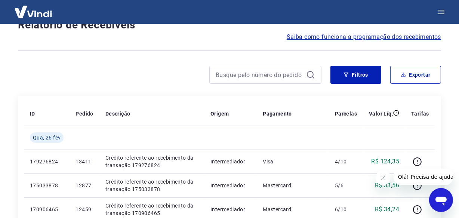
scroll to position [647, 0]
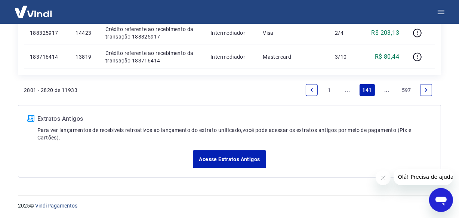
click at [383, 91] on link "..." at bounding box center [387, 90] width 12 height 12
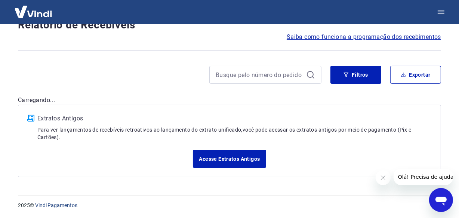
scroll to position [671, 0]
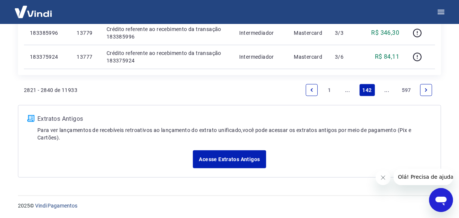
click at [383, 91] on link "..." at bounding box center [387, 90] width 12 height 12
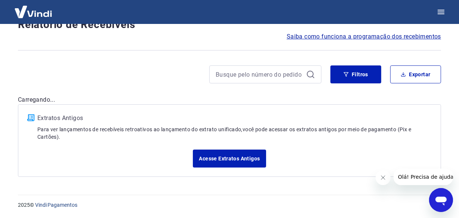
scroll to position [64, 0]
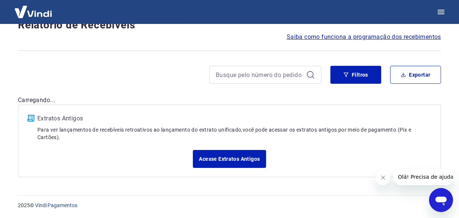
scroll to position [647, 0]
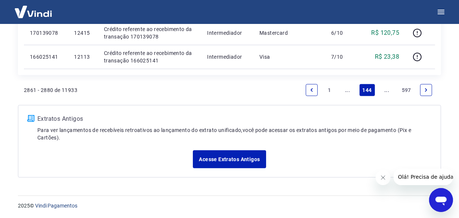
click at [389, 90] on link "..." at bounding box center [387, 90] width 12 height 12
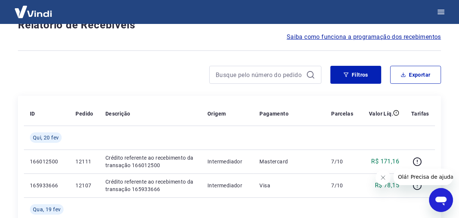
scroll to position [647, 0]
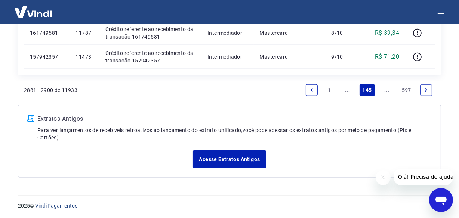
click at [389, 90] on link "..." at bounding box center [387, 90] width 12 height 12
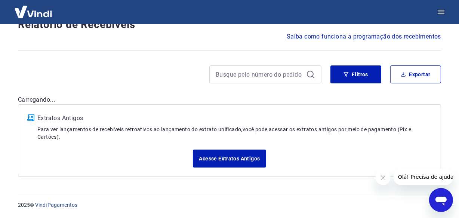
scroll to position [64, 0]
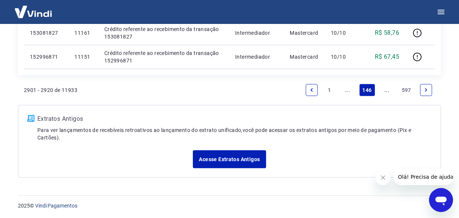
scroll to position [647, 0]
click at [384, 90] on link "..." at bounding box center [387, 90] width 12 height 12
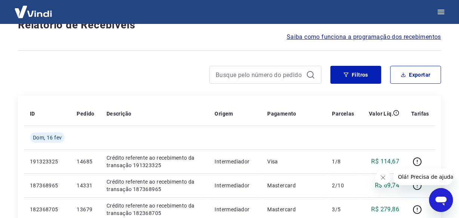
scroll to position [671, 0]
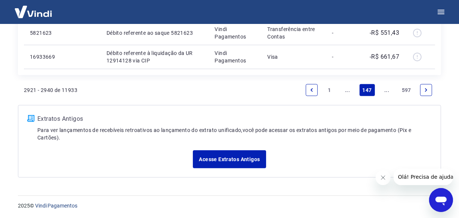
click at [385, 91] on link "..." at bounding box center [387, 90] width 12 height 12
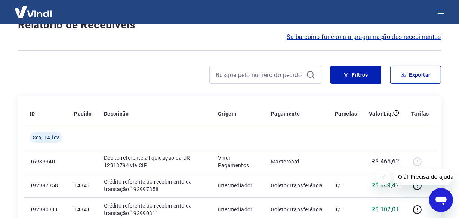
scroll to position [647, 0]
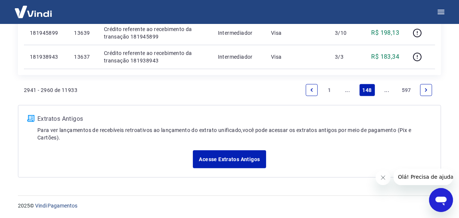
click at [387, 90] on link "..." at bounding box center [387, 90] width 12 height 12
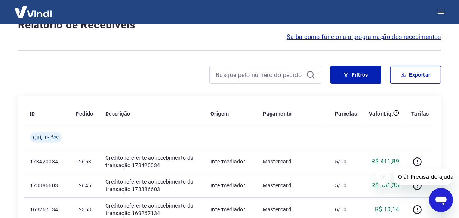
scroll to position [647, 0]
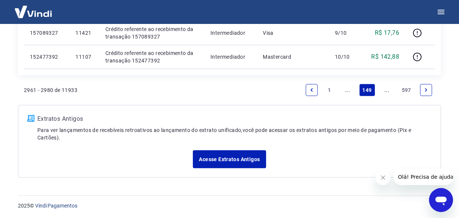
click at [387, 90] on link "..." at bounding box center [387, 90] width 12 height 12
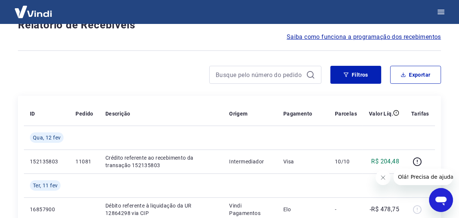
scroll to position [671, 0]
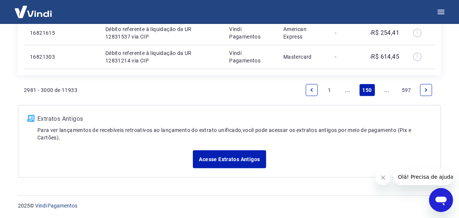
click at [386, 89] on link "..." at bounding box center [387, 90] width 12 height 12
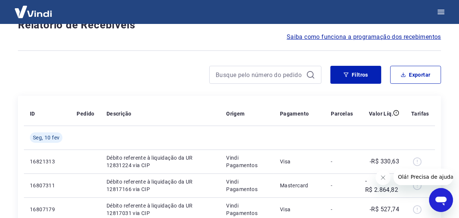
scroll to position [647, 0]
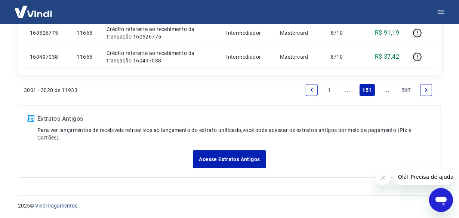
click at [387, 88] on link "..." at bounding box center [387, 90] width 12 height 12
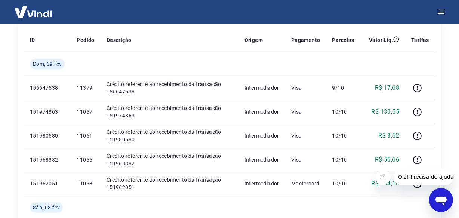
scroll to position [171, 0]
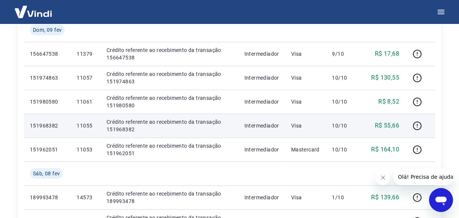
click at [86, 127] on p "11055" at bounding box center [86, 125] width 18 height 7
copy p "11055"
